Goal: Task Accomplishment & Management: Complete application form

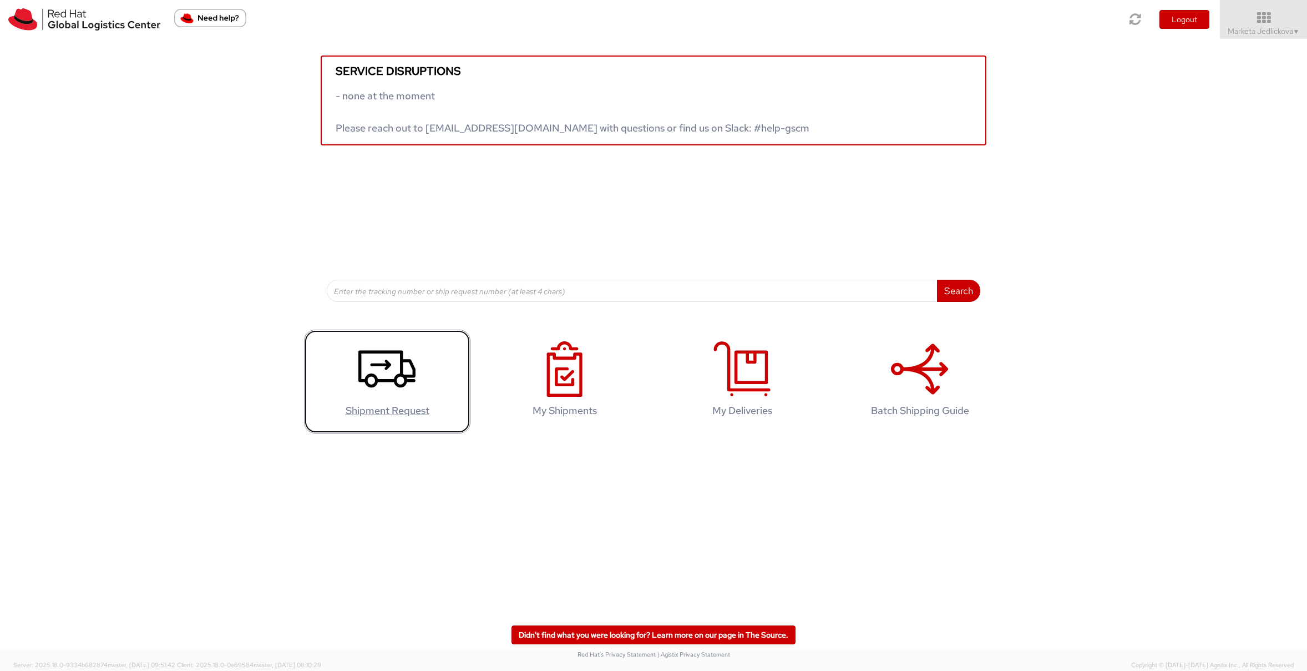
click at [389, 371] on icon at bounding box center [386, 368] width 57 height 55
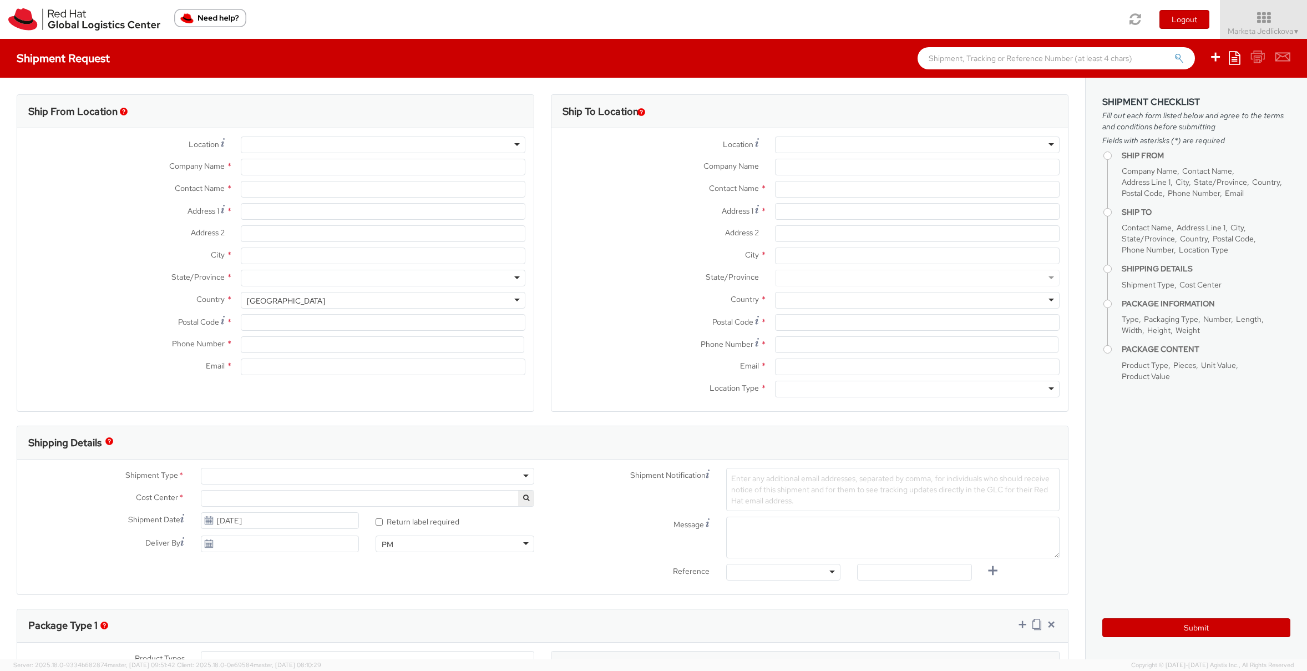
select select "809"
select select
type input "Red Hat Czech s.r.o."
type input "Marketa Jedlickova"
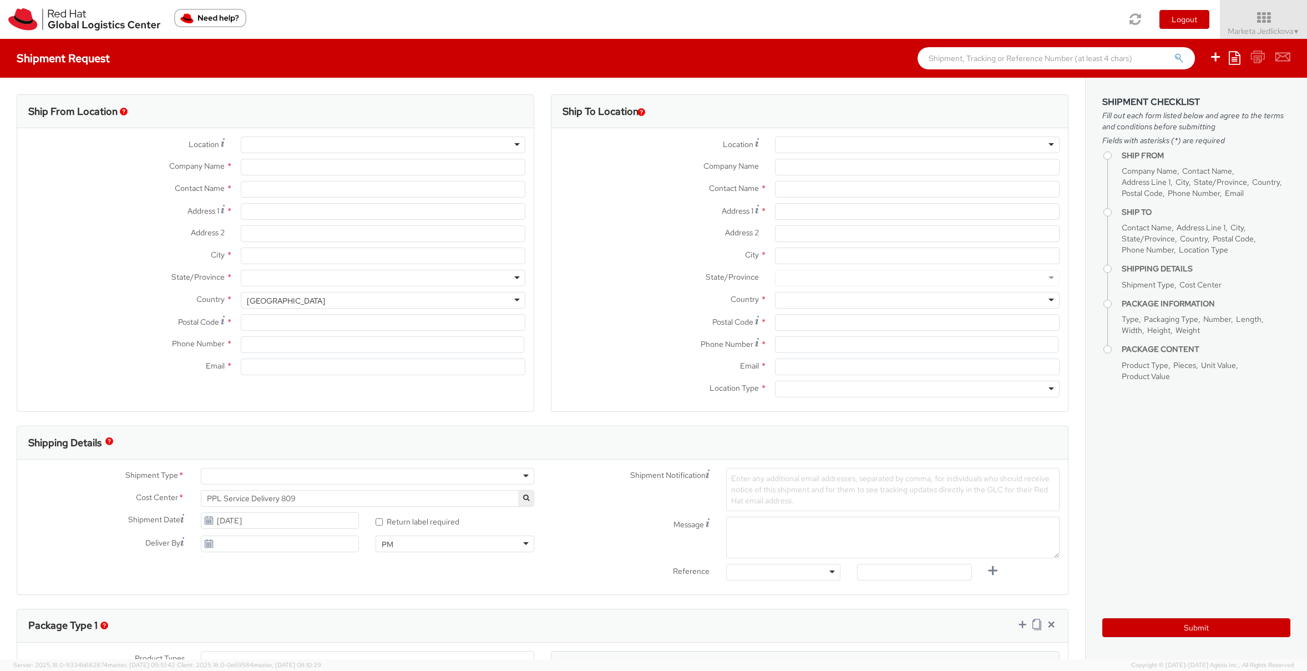
type input "Purkynova 647/111"
type input "[GEOGRAPHIC_DATA]"
type input "621 00"
type input "420532294005"
type input "[EMAIL_ADDRESS][DOMAIN_NAME]"
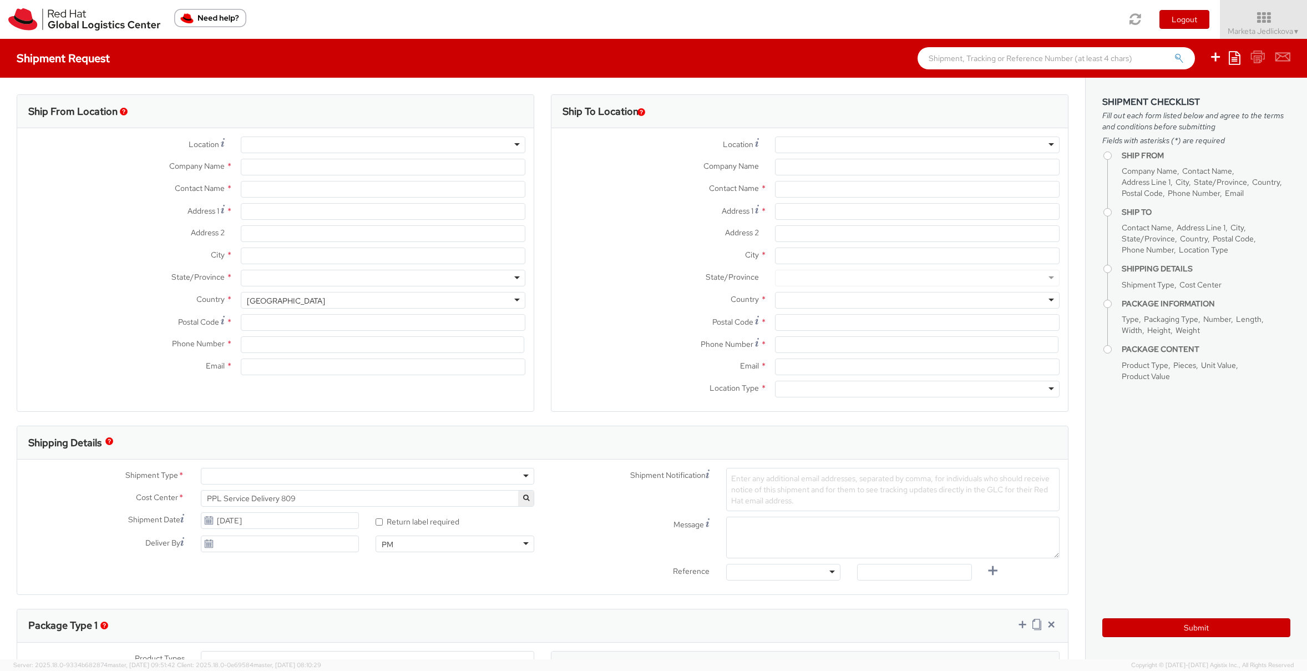
select select "CM"
select select "KGS"
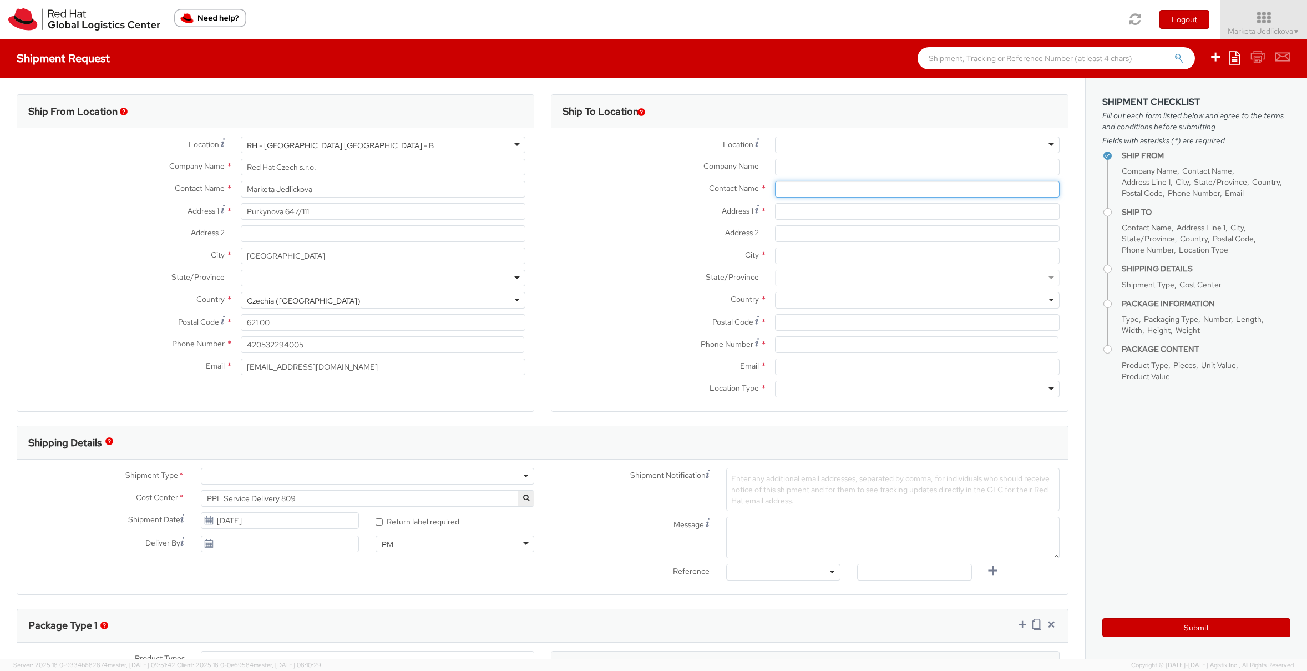
click at [786, 188] on input "text" at bounding box center [917, 189] width 285 height 17
paste input "16019695"
type input "16019695"
drag, startPoint x: 830, startPoint y: 191, endPoint x: 747, endPoint y: 180, distance: 83.4
click at [747, 180] on div "Location * [GEOGRAPHIC_DATA] - [GEOGRAPHIC_DATA] - [GEOGRAPHIC_DATA] [GEOGRAPHI…" at bounding box center [810, 269] width 517 height 266
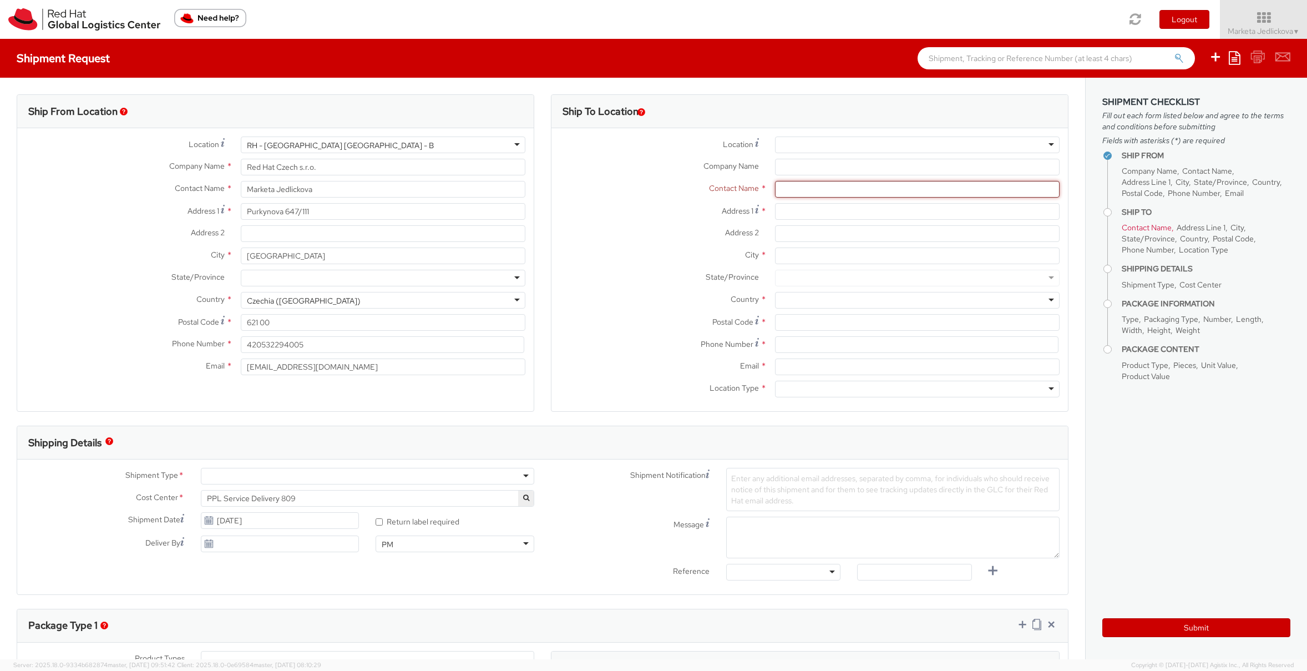
paste input "MAIADA [PERSON_NAME] [PERSON_NAME]"
type input "MAIADA [PERSON_NAME] [PERSON_NAME]"
click at [798, 211] on input "Address 1 *" at bounding box center [917, 211] width 285 height 17
paste input "[PERSON_NAME]"
type input "[PERSON_NAME]"
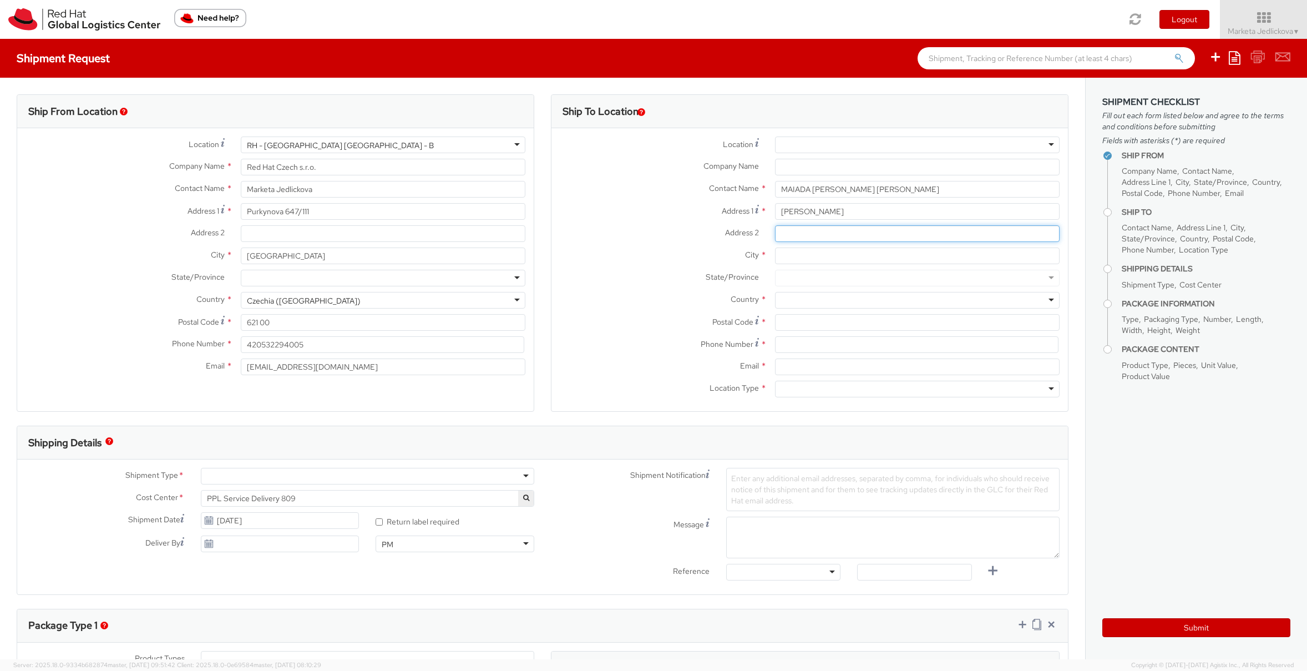
click at [801, 232] on input "Address 2 *" at bounding box center [917, 233] width 285 height 17
paste input "[STREET_ADDRESS][PERSON_NAME]"
type input "[STREET_ADDRESS][PERSON_NAME]"
click at [797, 259] on input "City *" at bounding box center [917, 255] width 285 height 17
paste input "Minufia"
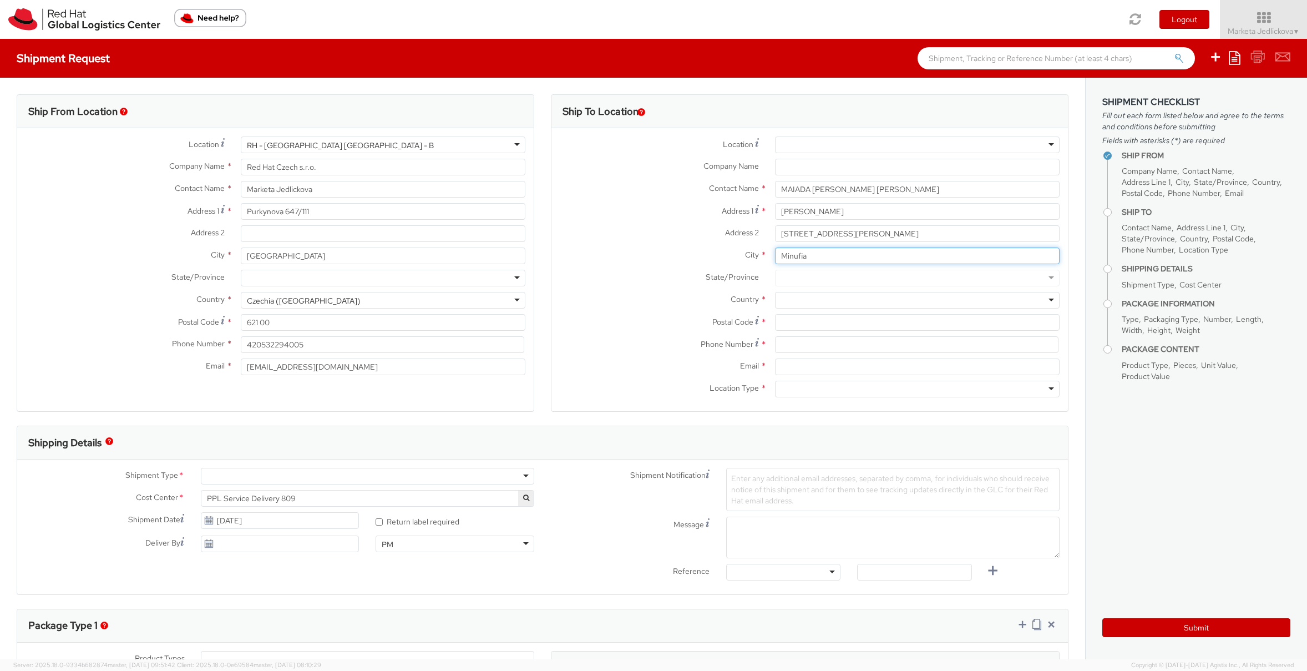
type input "Minufia"
click at [857, 297] on div at bounding box center [917, 300] width 285 height 17
type input "[GEOGRAPHIC_DATA]"
click at [791, 322] on input "Postal Code *" at bounding box center [917, 322] width 285 height 17
paste input "32897"
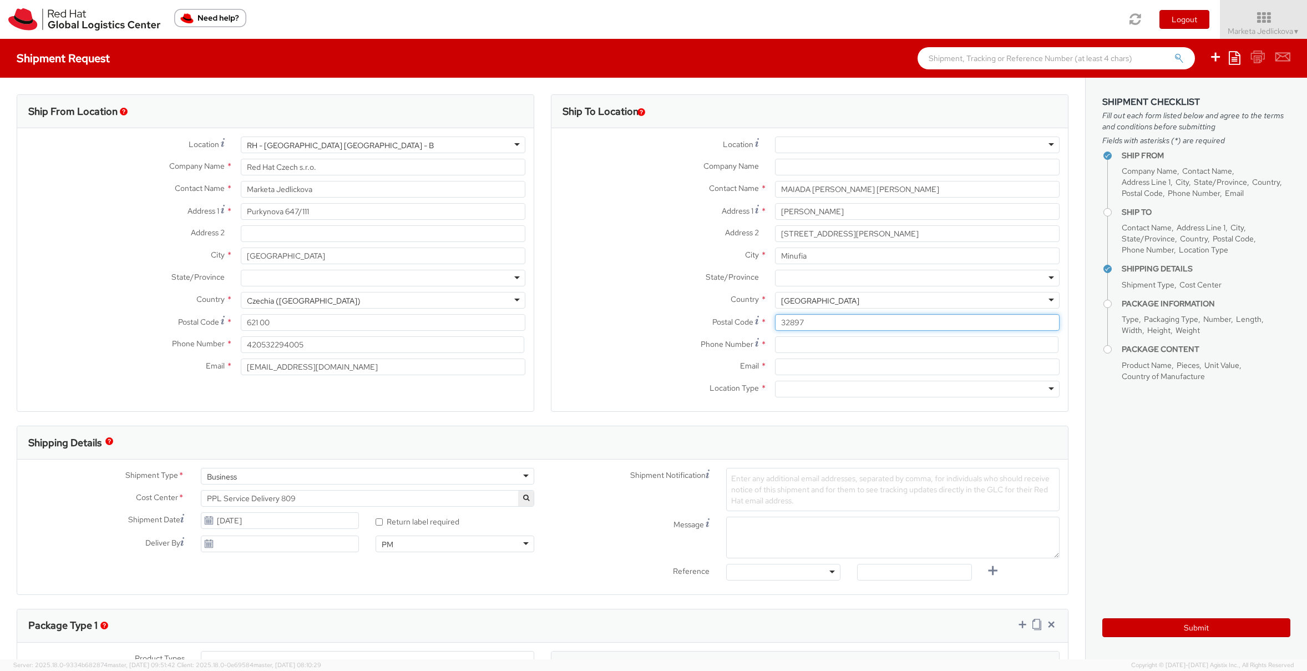
type input "32897"
click at [781, 340] on input at bounding box center [917, 344] width 284 height 17
paste input "[PHONE_NUMBER]"
type input "[PHONE_NUMBER]"
click at [780, 369] on input "Email *" at bounding box center [917, 366] width 285 height 17
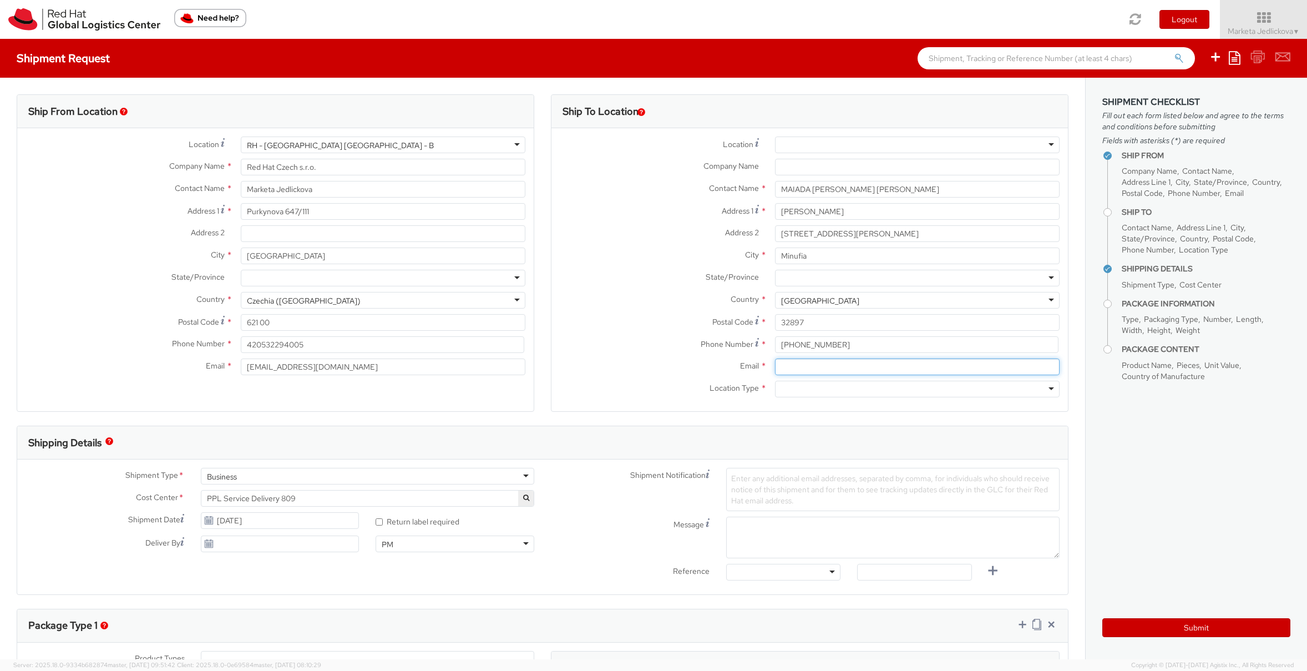
paste input "[EMAIL_ADDRESS][DOMAIN_NAME]"
type input "[EMAIL_ADDRESS][DOMAIN_NAME]"
click at [1045, 391] on div at bounding box center [917, 389] width 285 height 17
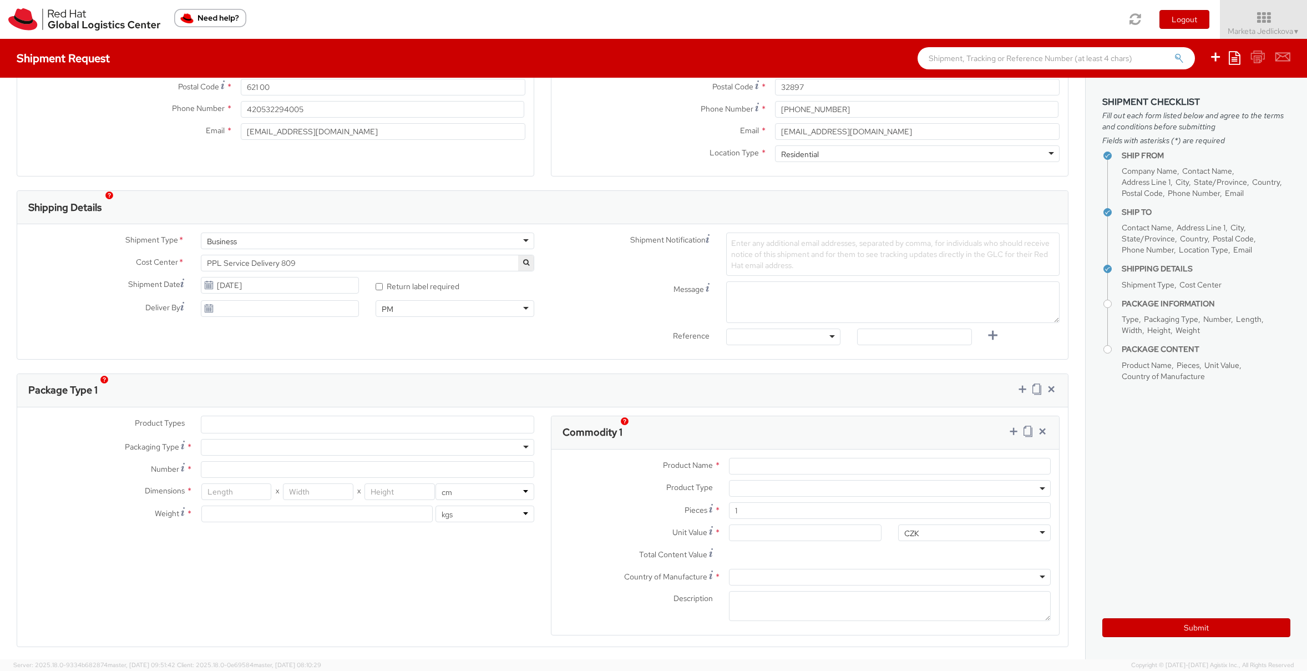
scroll to position [246, 0]
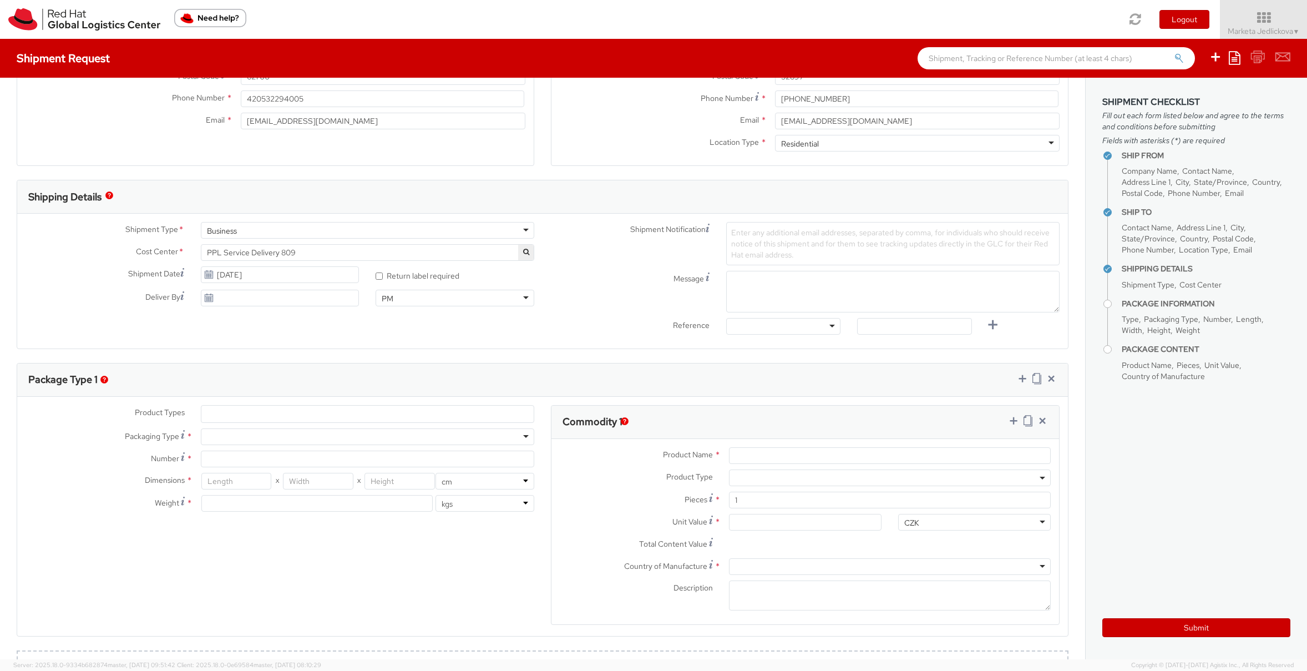
click at [283, 414] on ul at bounding box center [367, 414] width 332 height 17
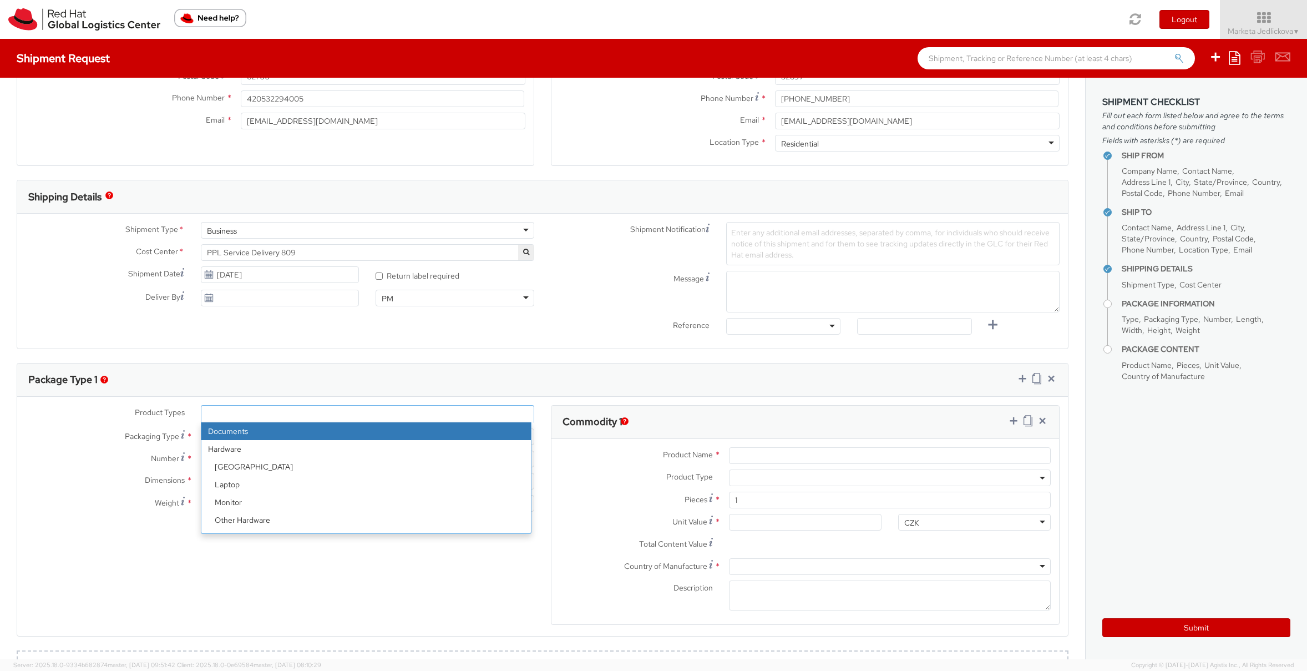
select select "DOCUMENT"
type input "Documents"
select select "DOCUMENT"
type input "1.00"
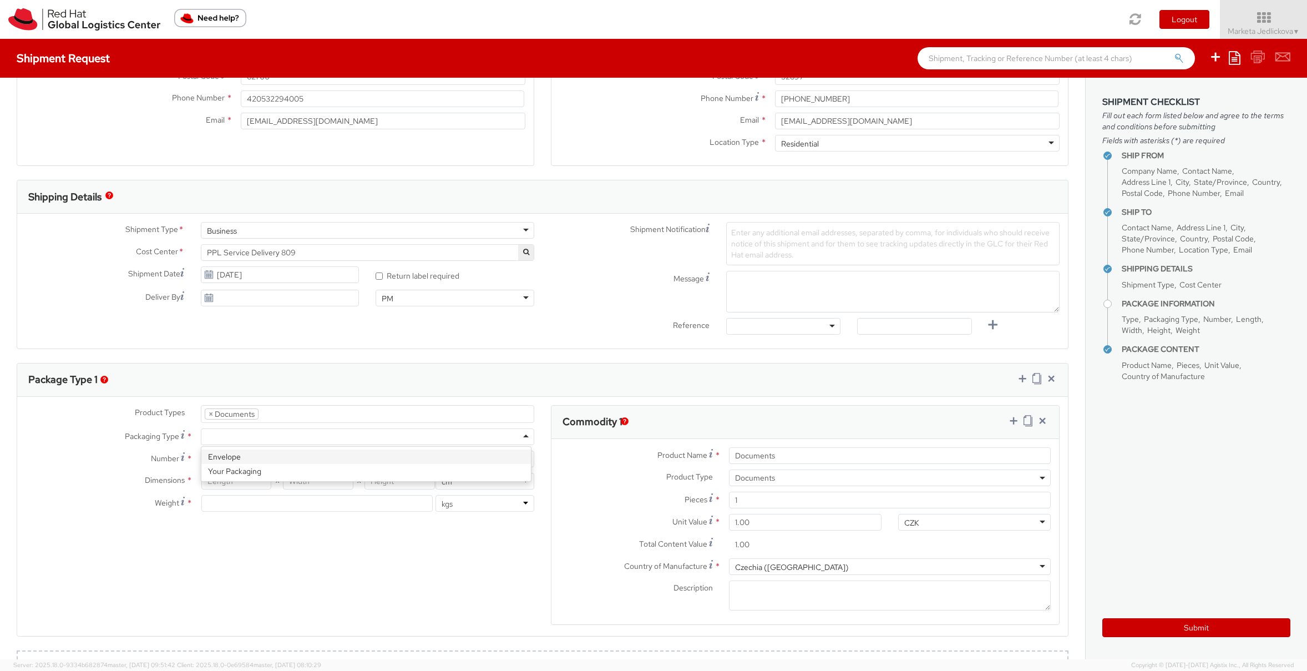
click at [239, 432] on div at bounding box center [367, 436] width 333 height 17
type input "1"
type input "24.13"
type input "31.75"
type input "0.64"
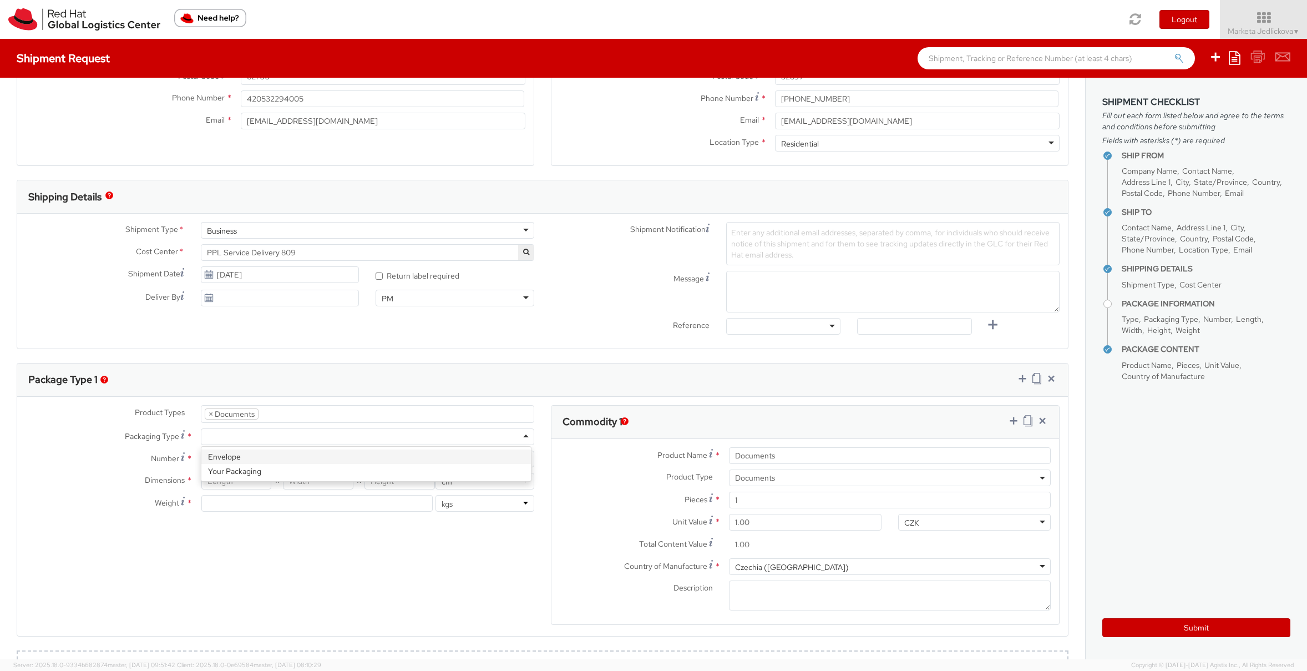
type input "0.5"
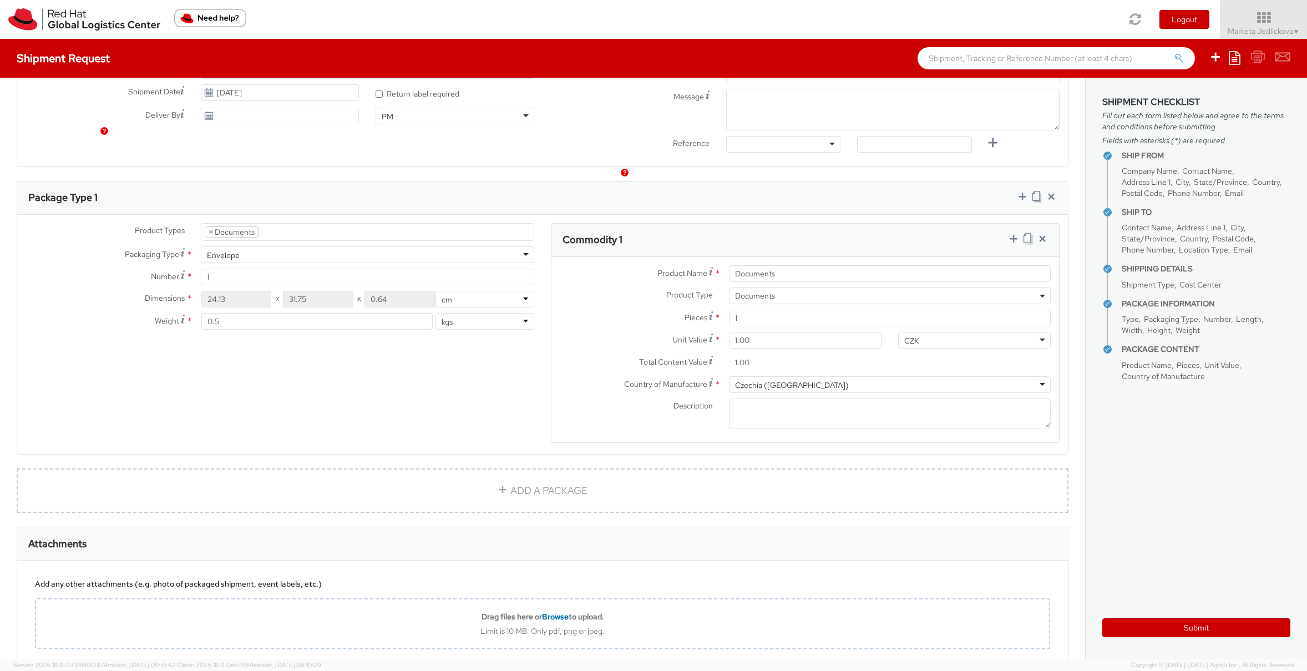
scroll to position [494, 0]
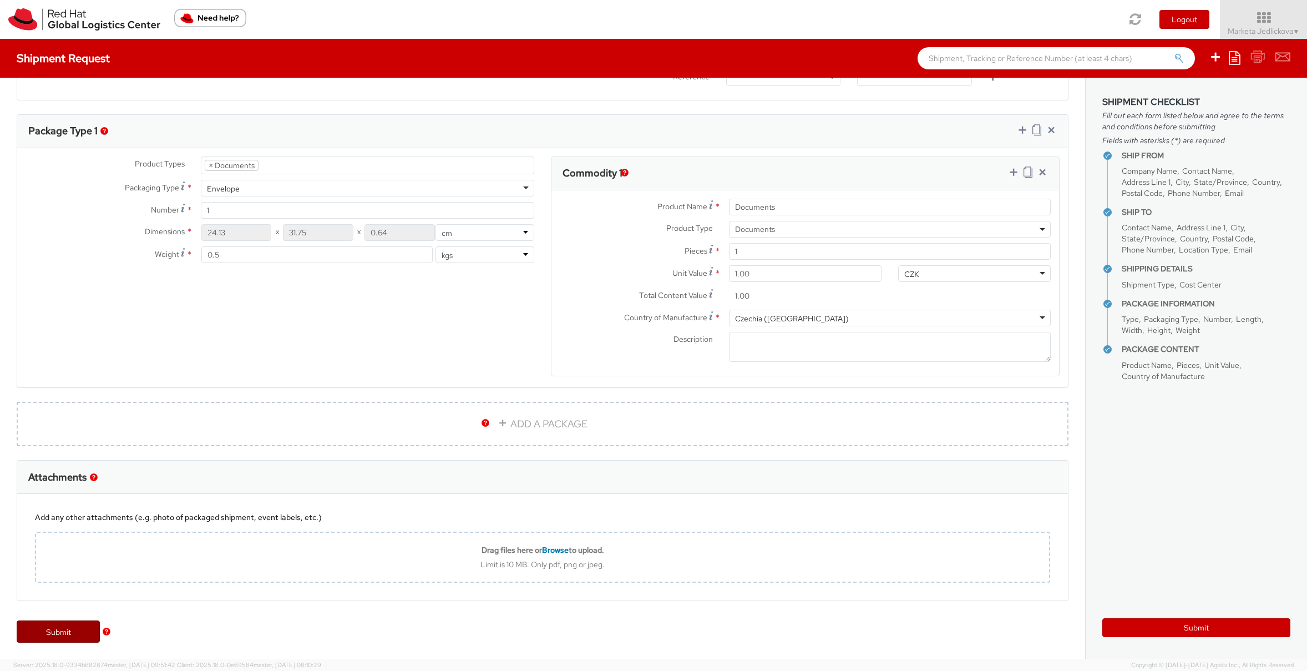
click at [65, 633] on link "Submit" at bounding box center [58, 631] width 83 height 22
type input "MAIADA [PERSON_NAME] [PERSON_NAME]"
